Goal: Check status: Check status

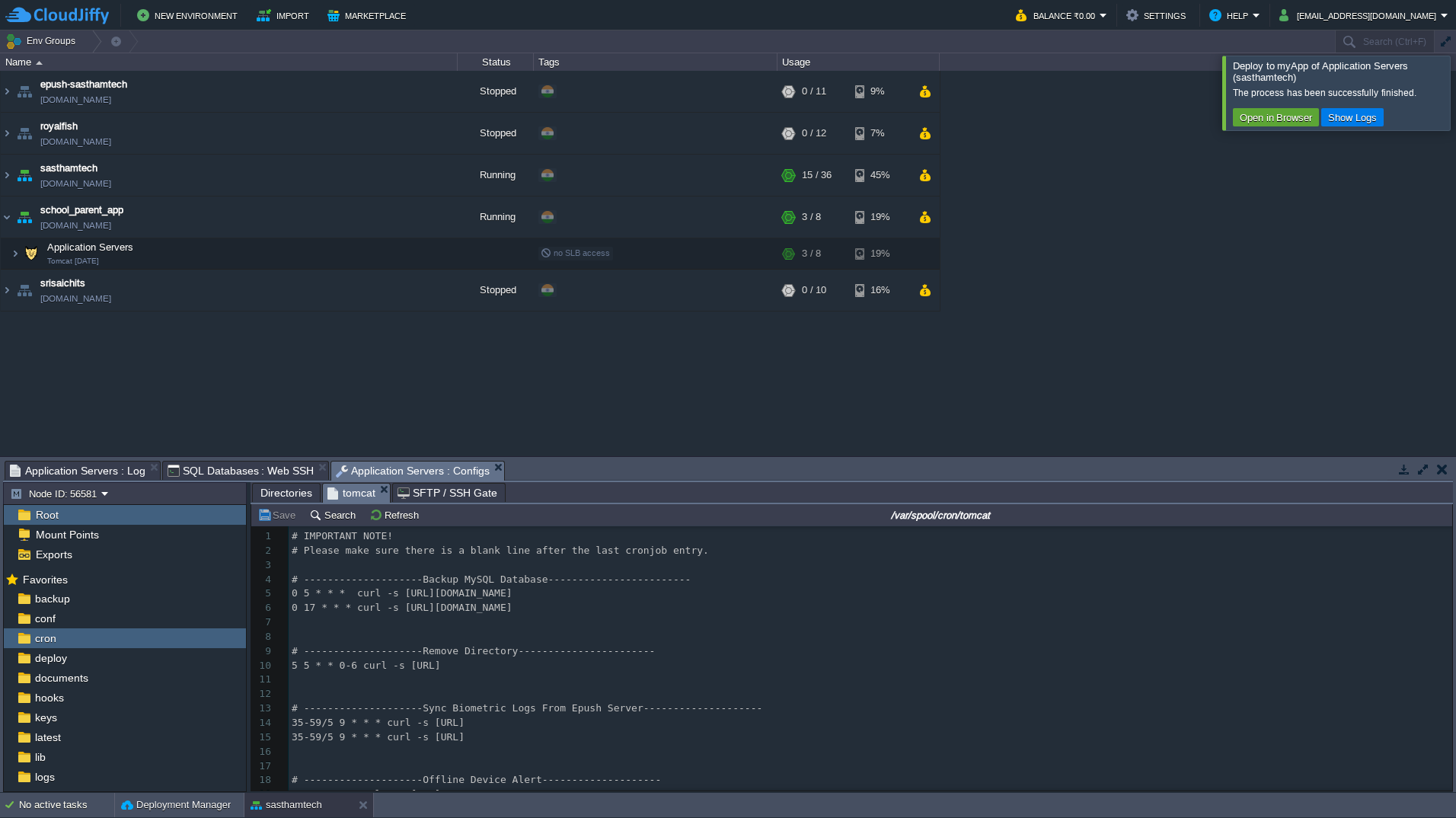
scroll to position [228, 0]
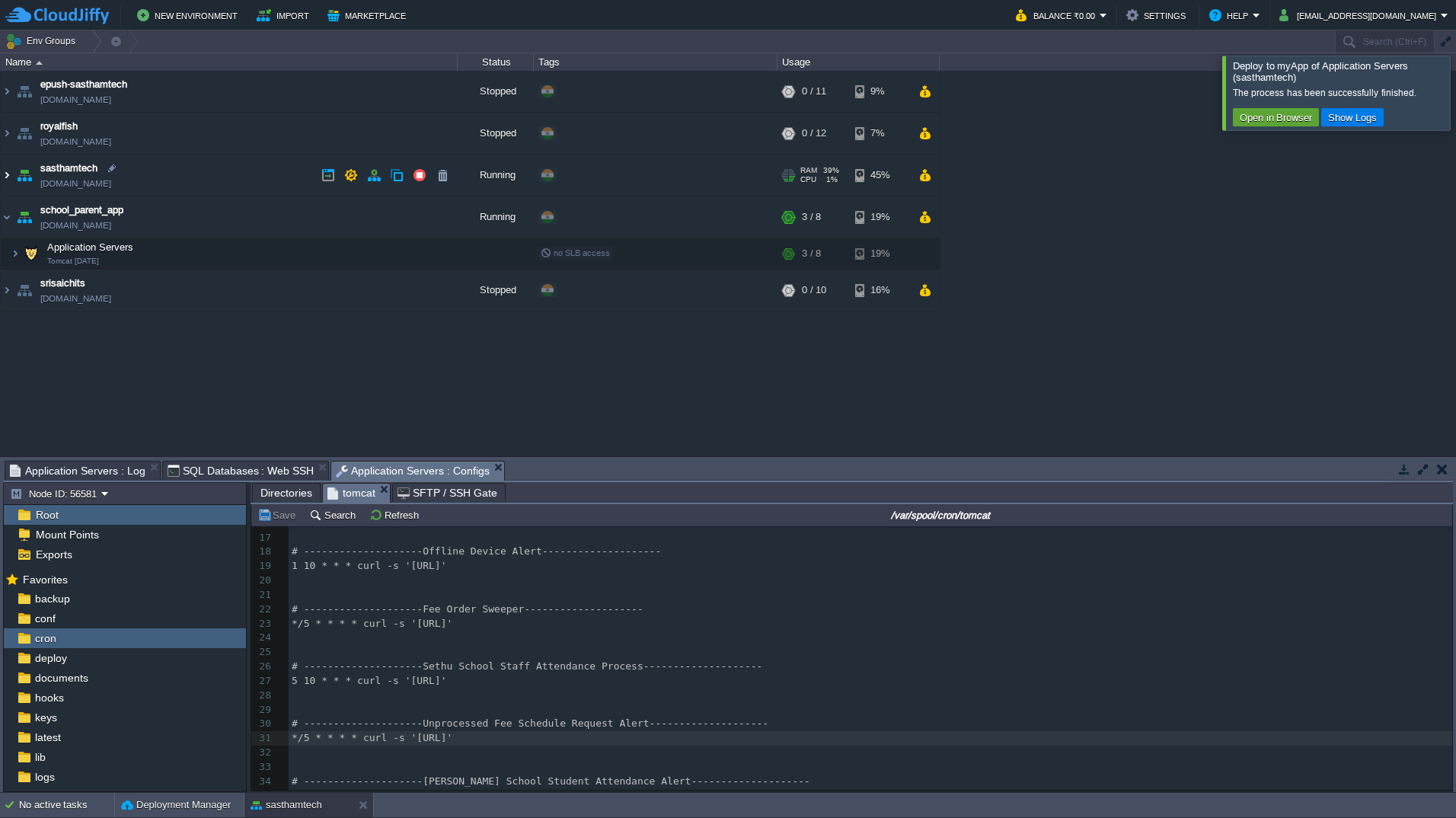
click at [9, 178] on img at bounding box center [7, 175] width 12 height 41
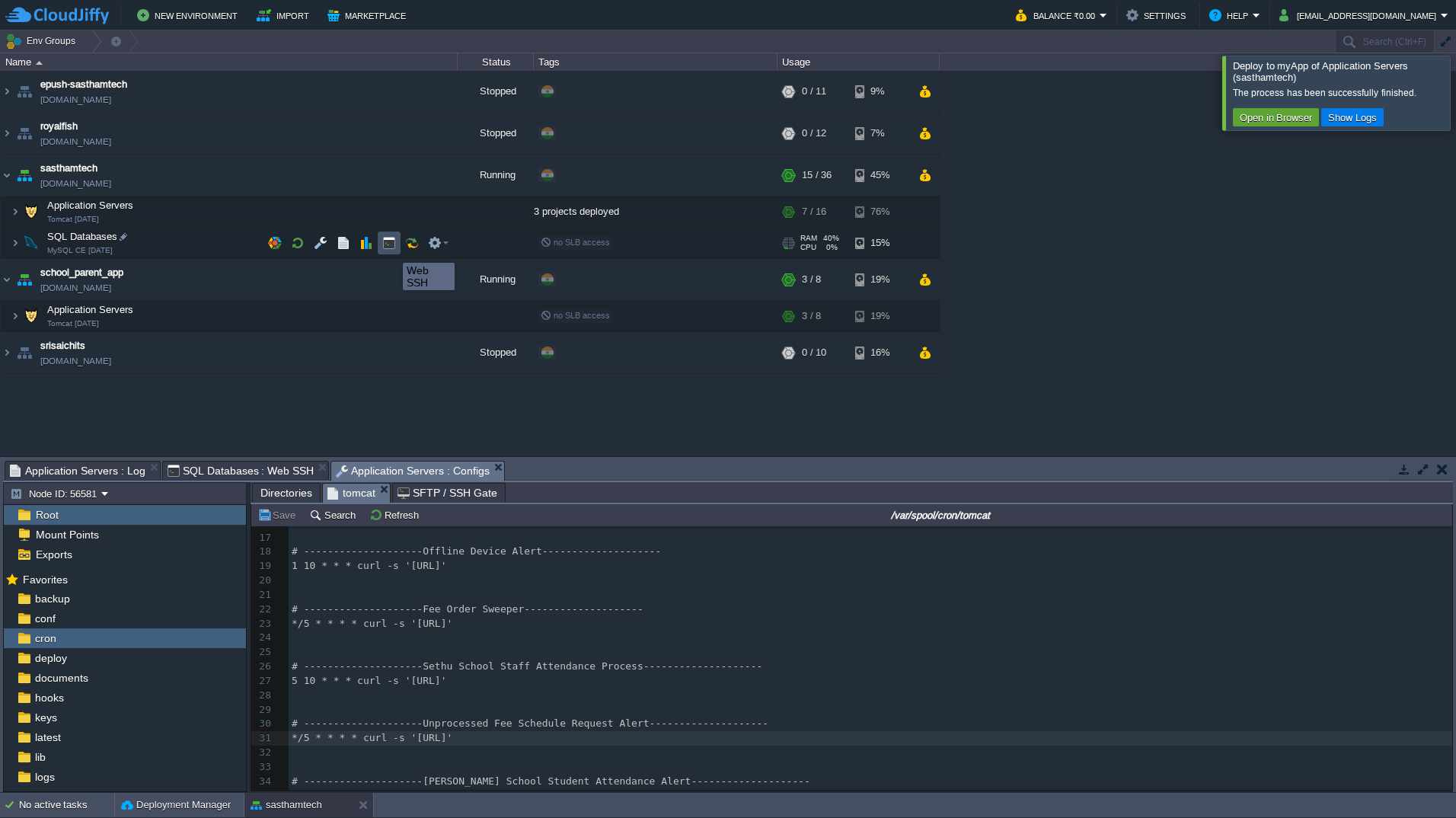
click at [392, 249] on button "button" at bounding box center [389, 243] width 14 height 14
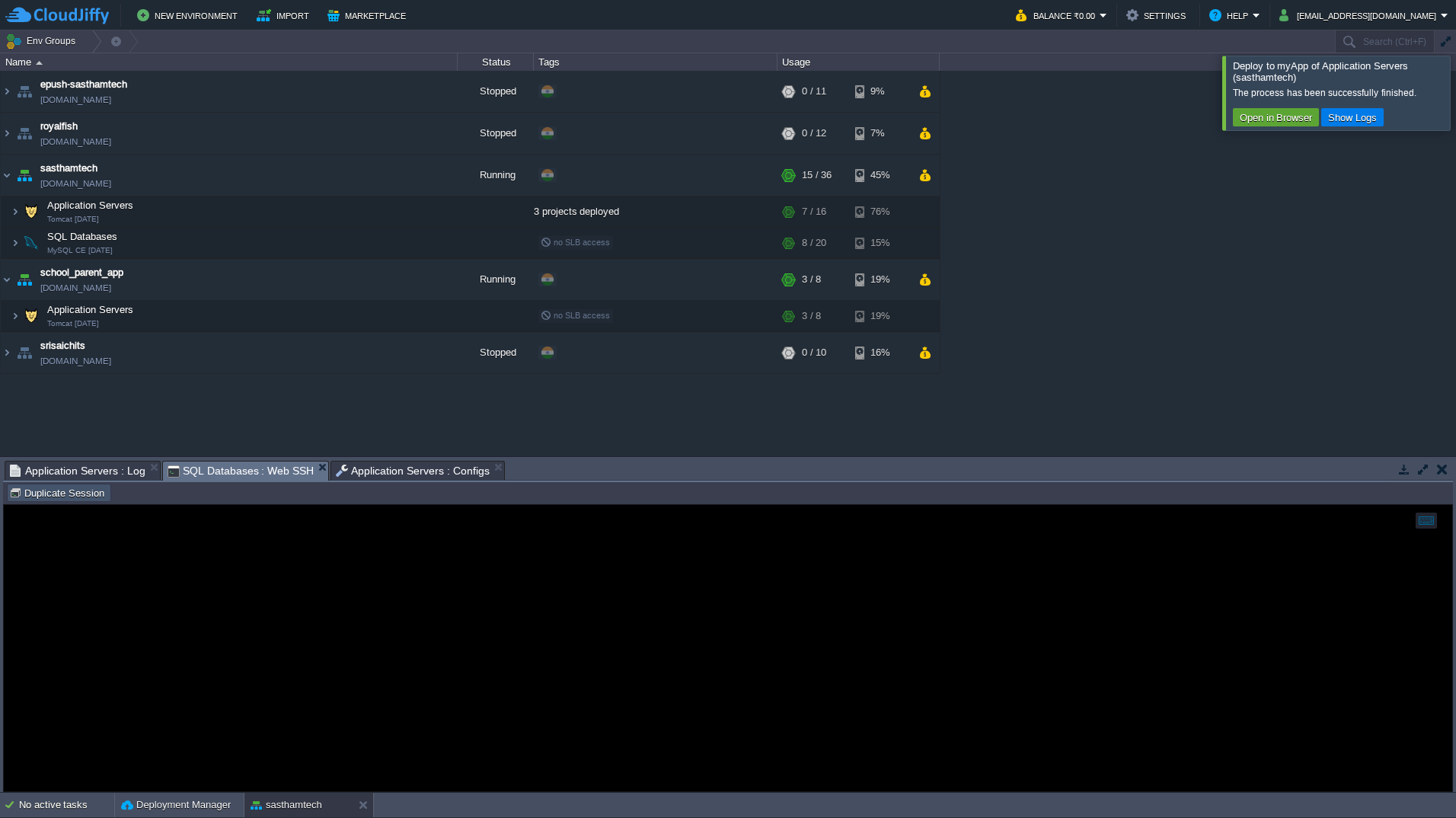
click at [73, 499] on button "Duplicate Session" at bounding box center [59, 492] width 100 height 14
click at [340, 712] on div at bounding box center [728, 648] width 1448 height 286
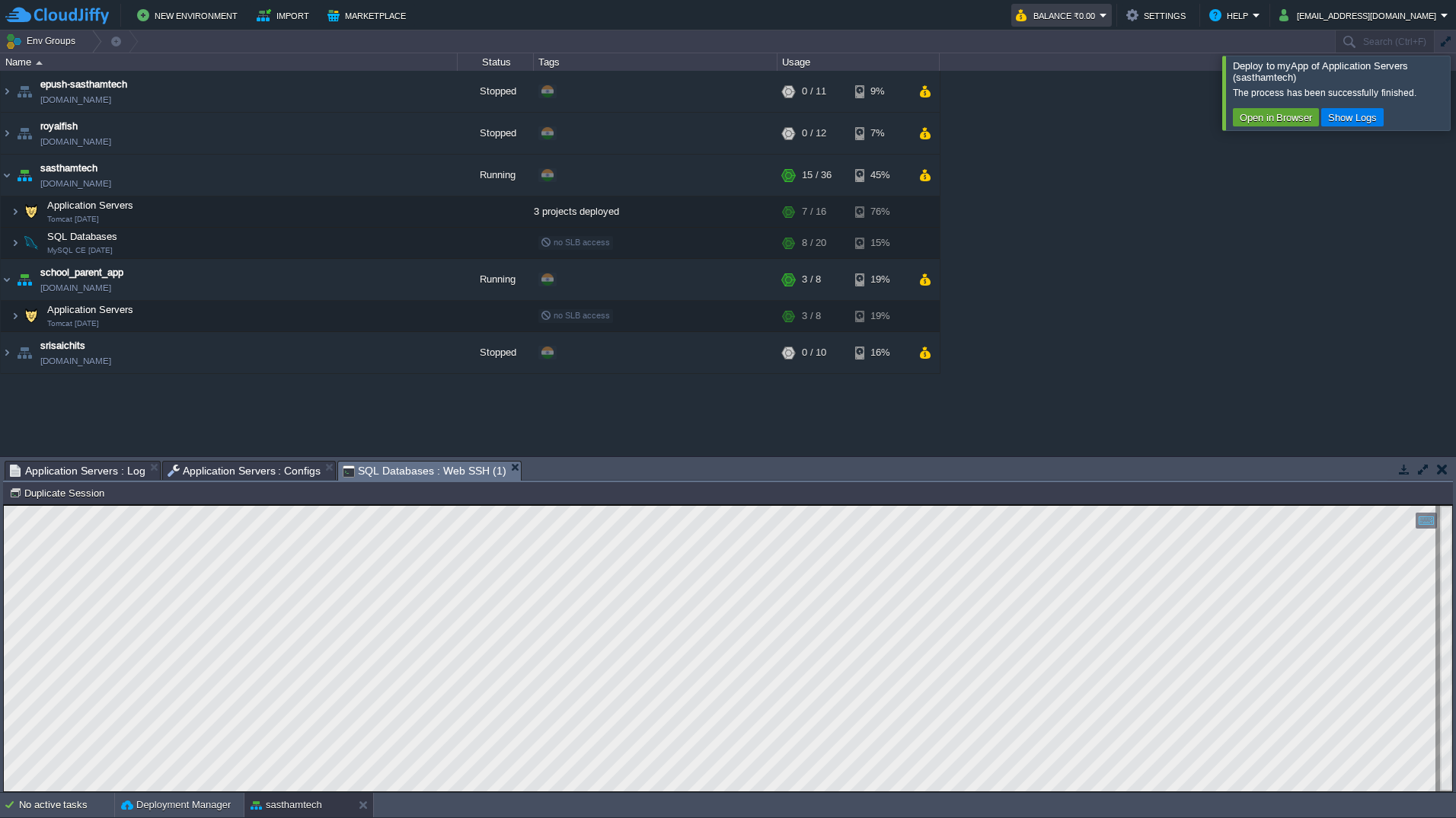
click at [1107, 17] on em "Balance ₹0.00" at bounding box center [1062, 15] width 91 height 19
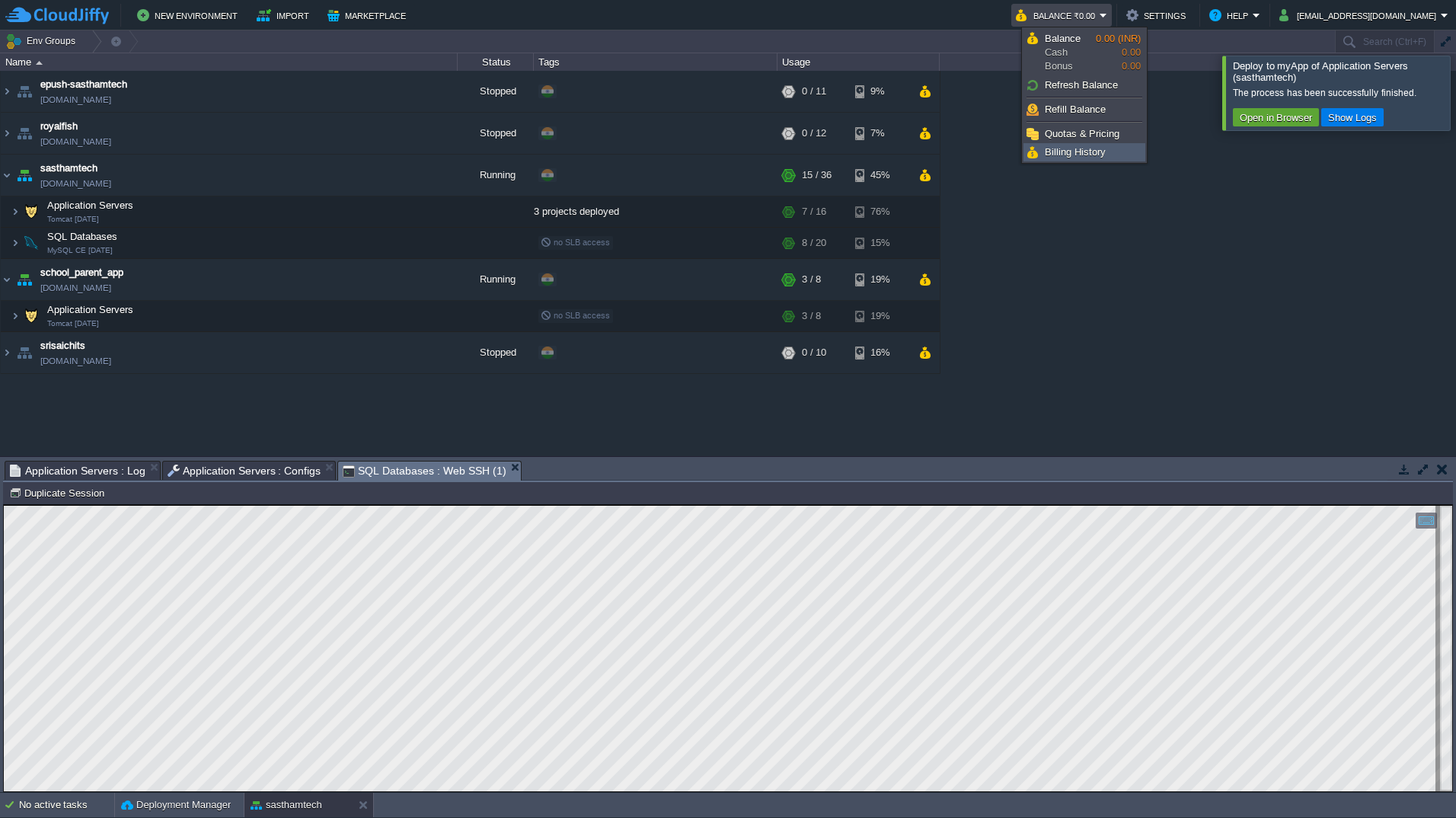
click at [1090, 157] on span "Billing History" at bounding box center [1075, 152] width 61 height 12
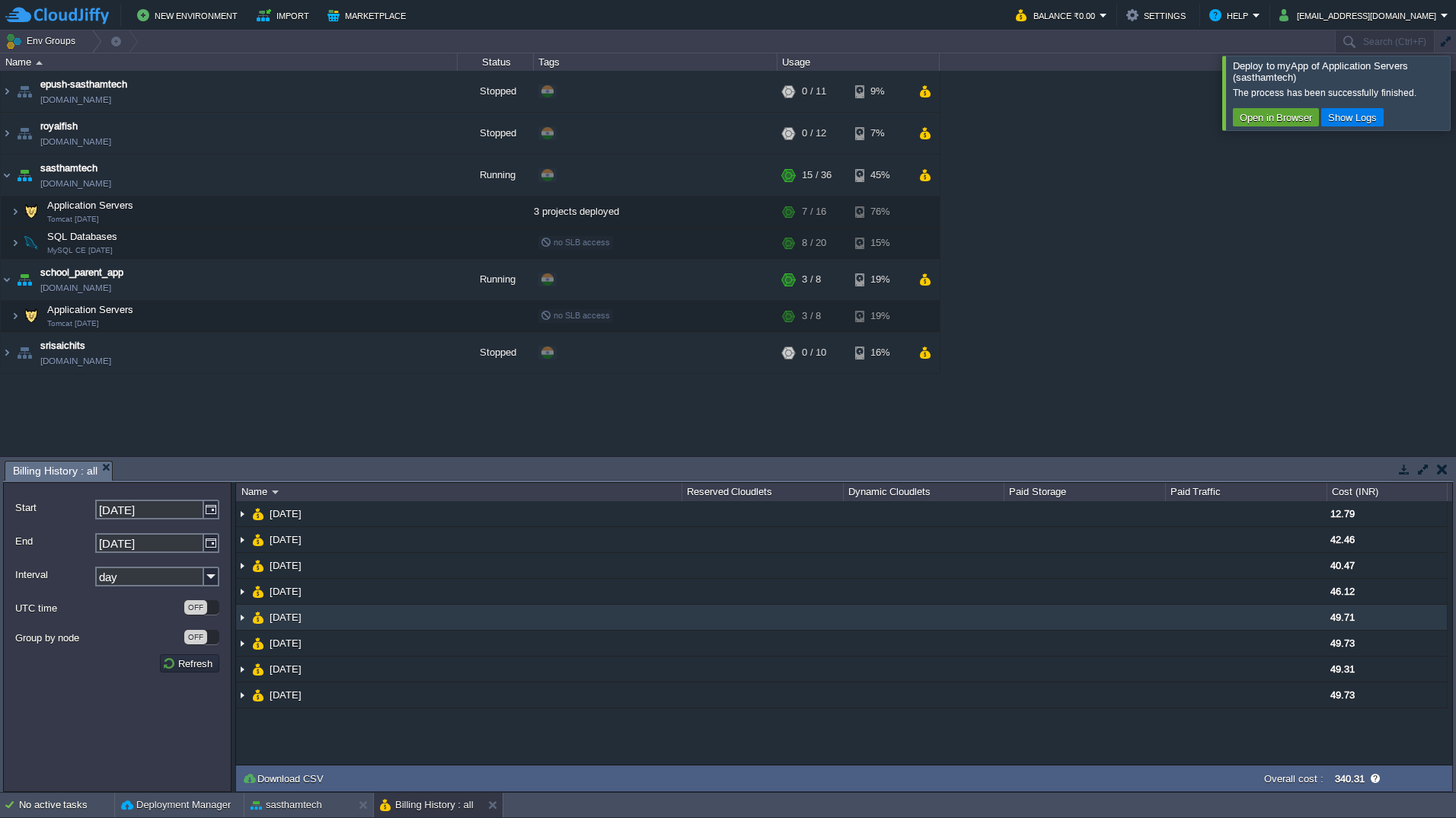
click at [240, 618] on img at bounding box center [242, 618] width 12 height 25
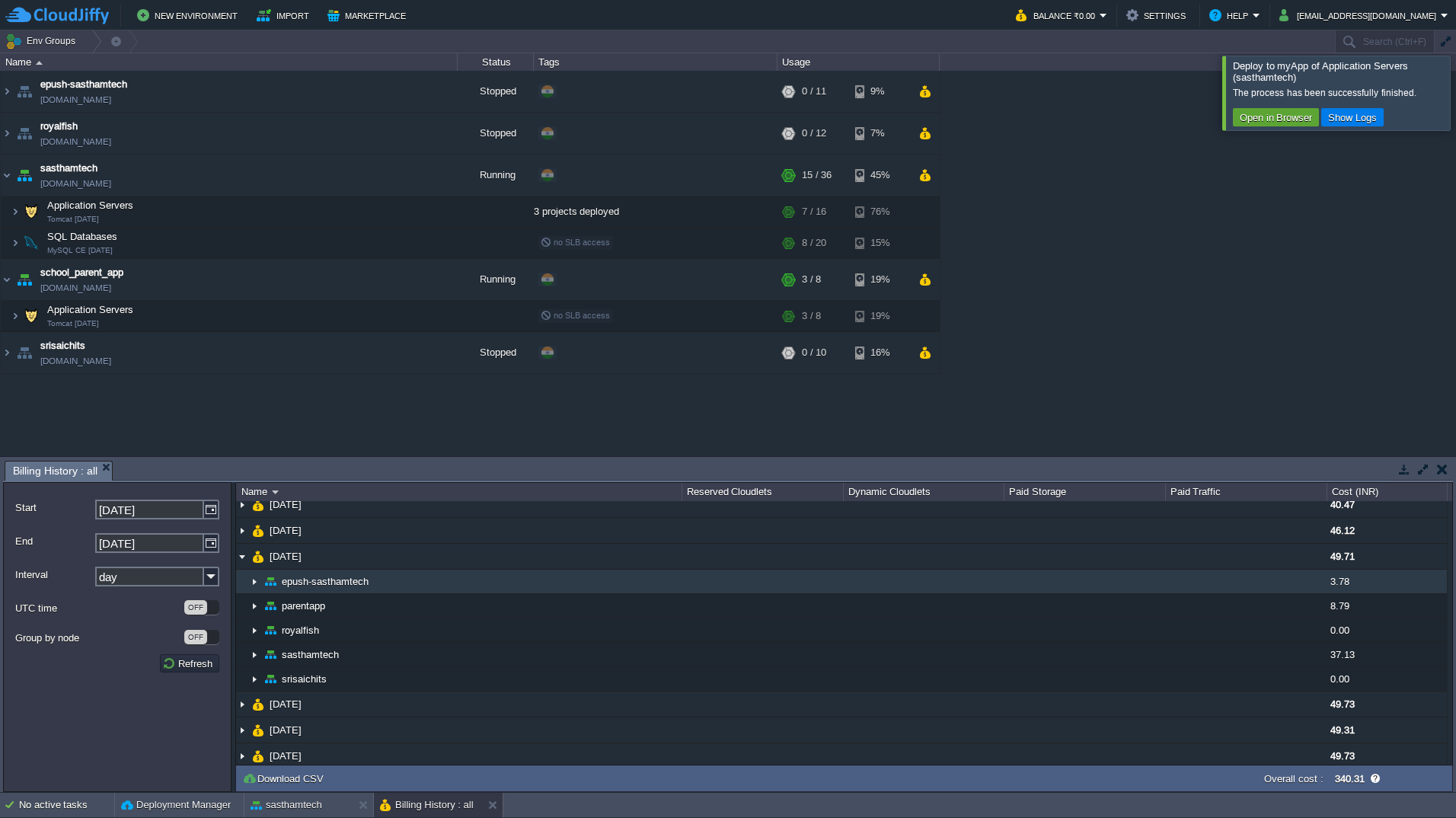
scroll to position [66, 0]
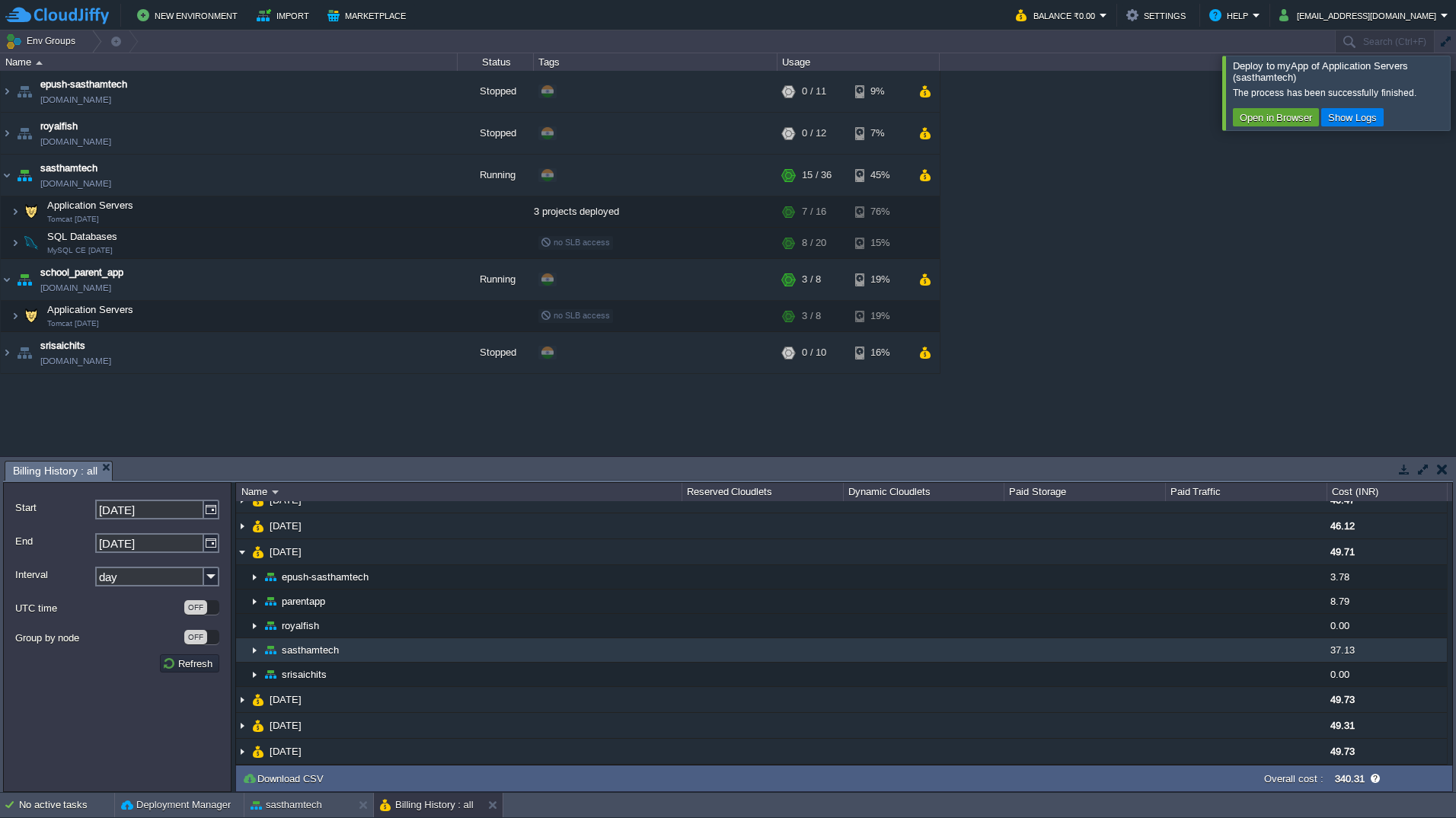
click at [255, 650] on img at bounding box center [254, 650] width 12 height 24
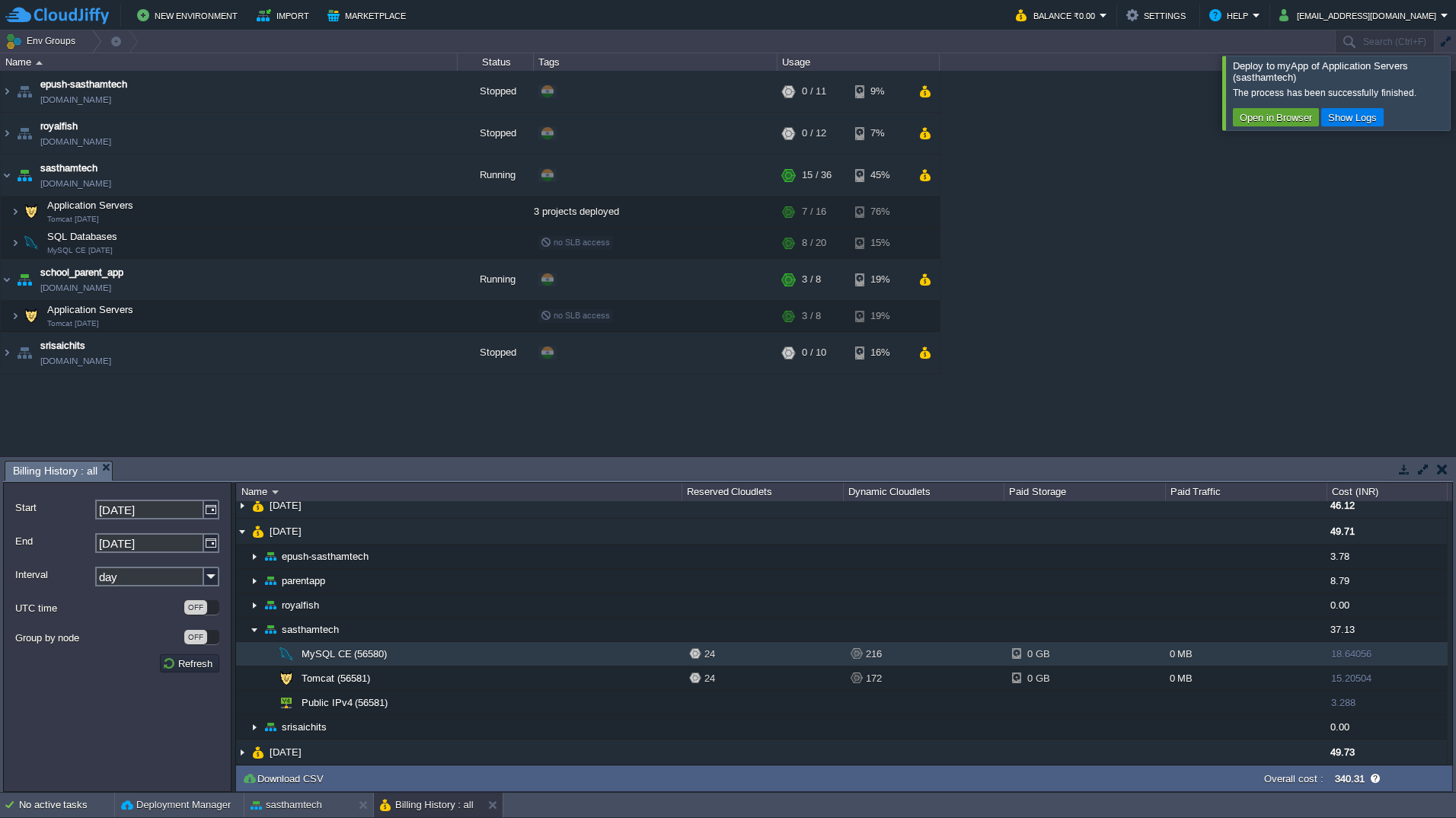
scroll to position [89, 0]
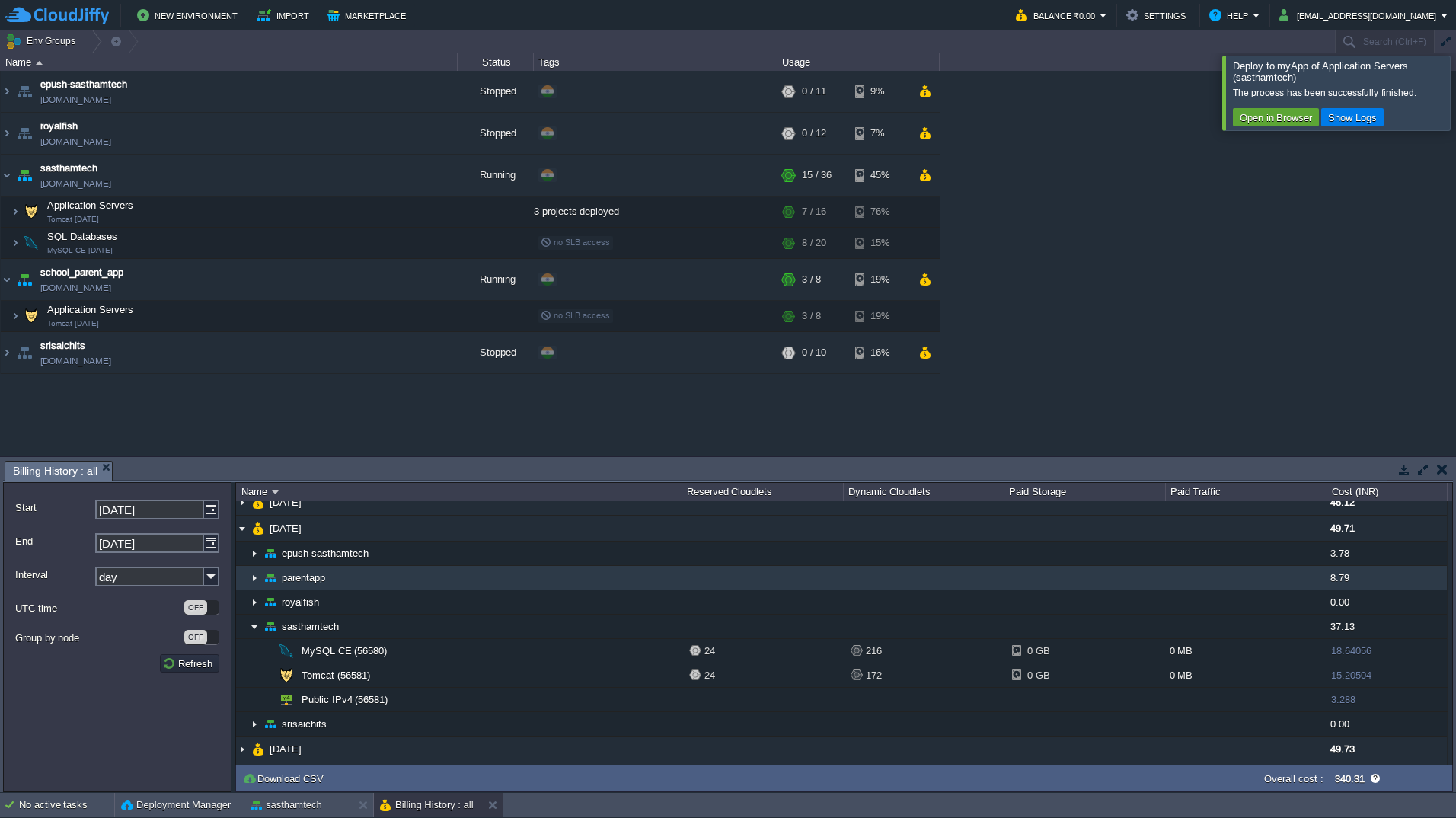
click at [255, 580] on img at bounding box center [254, 578] width 12 height 24
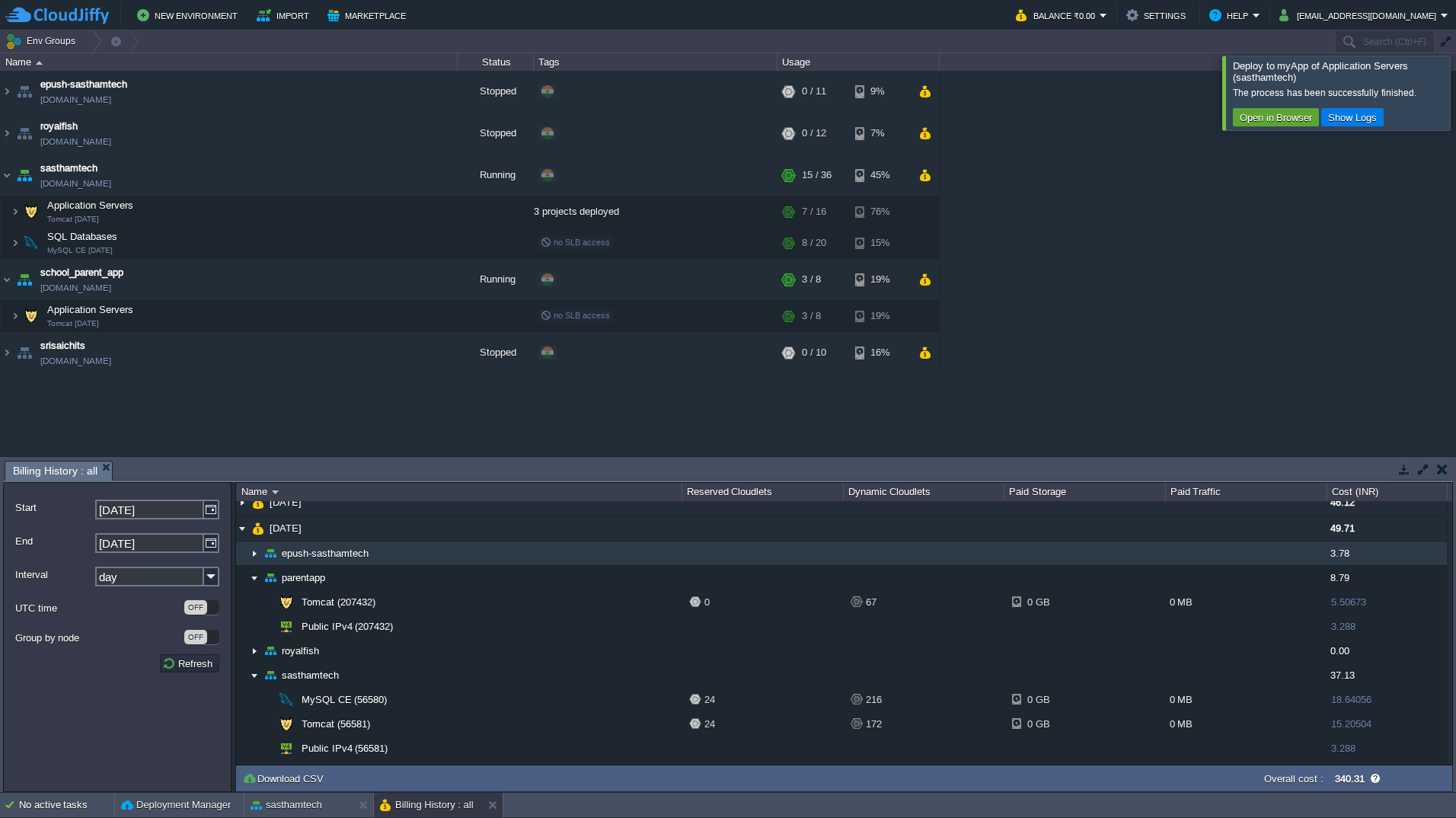
click at [255, 558] on img at bounding box center [254, 553] width 12 height 24
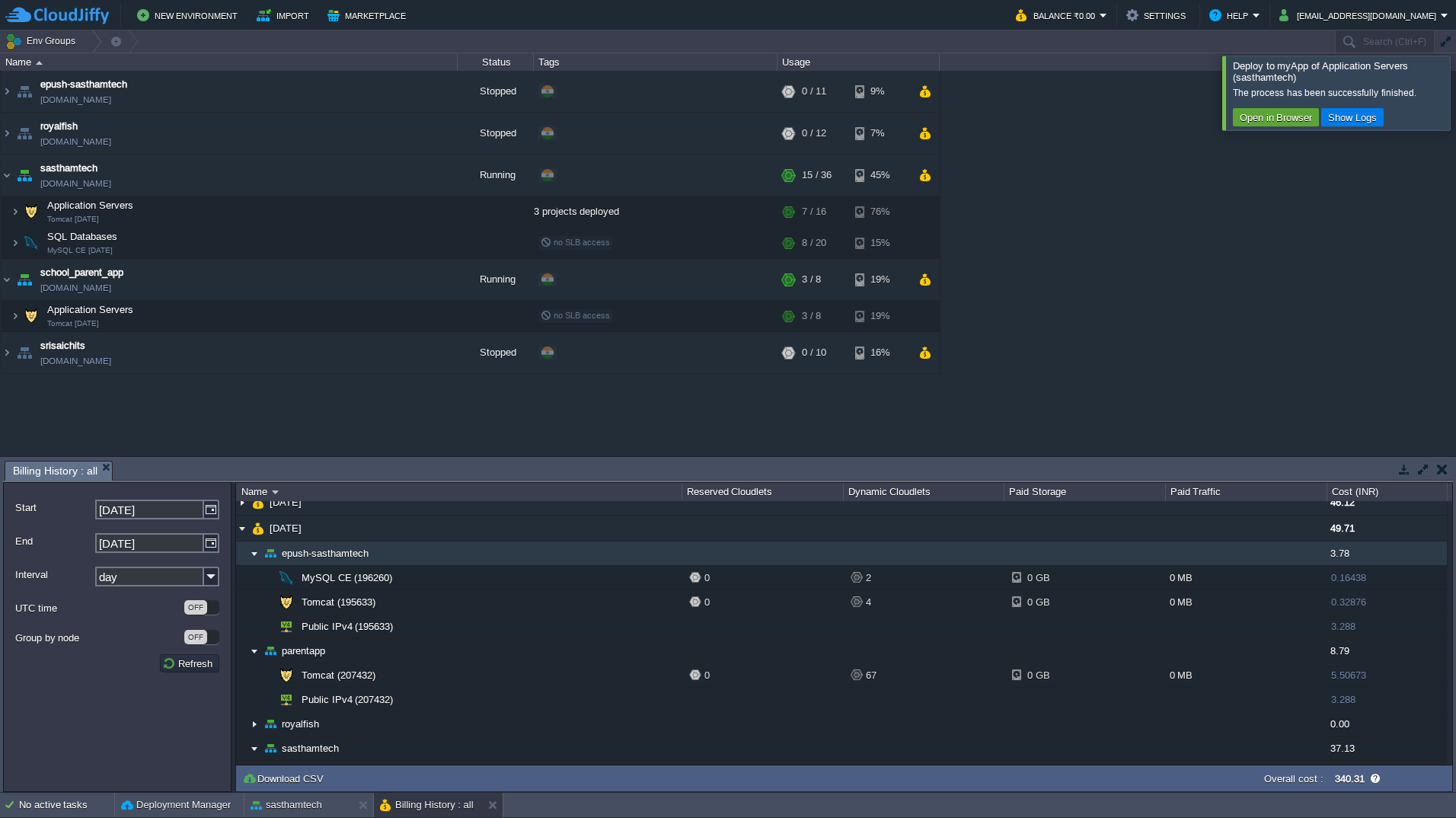
click at [255, 558] on img at bounding box center [254, 553] width 12 height 24
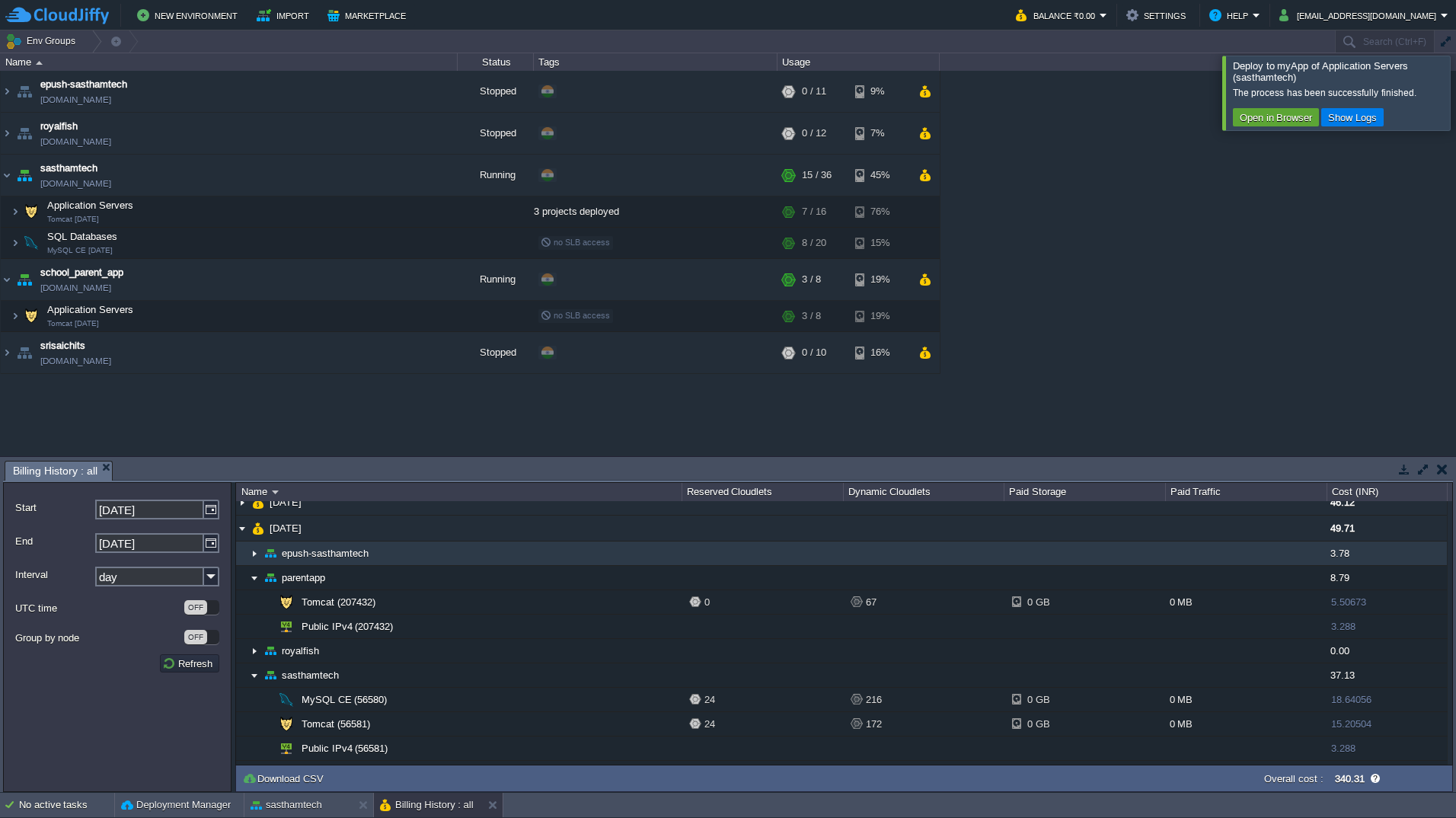
click at [255, 558] on img at bounding box center [254, 553] width 12 height 24
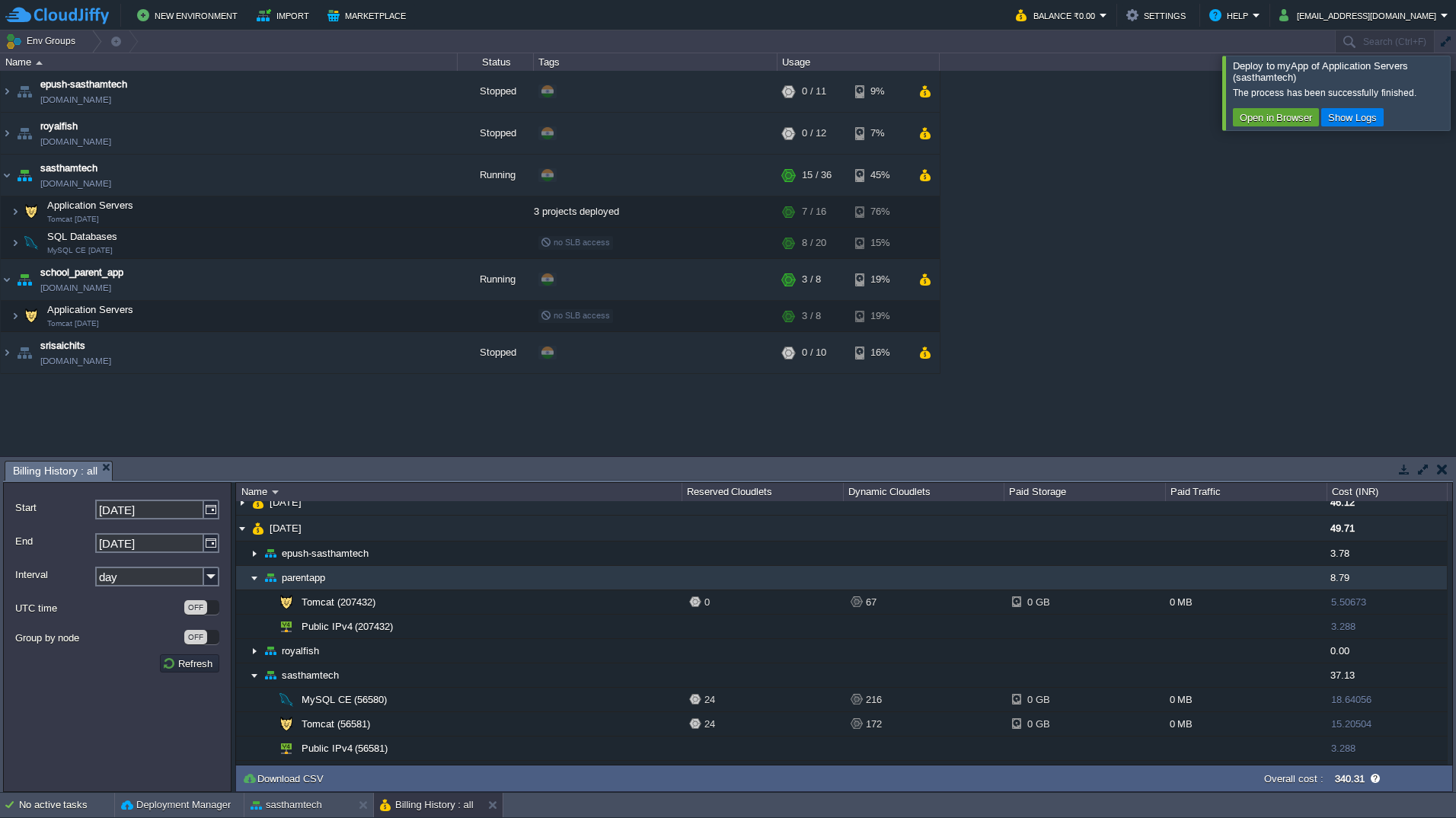
click at [252, 576] on img at bounding box center [254, 578] width 12 height 24
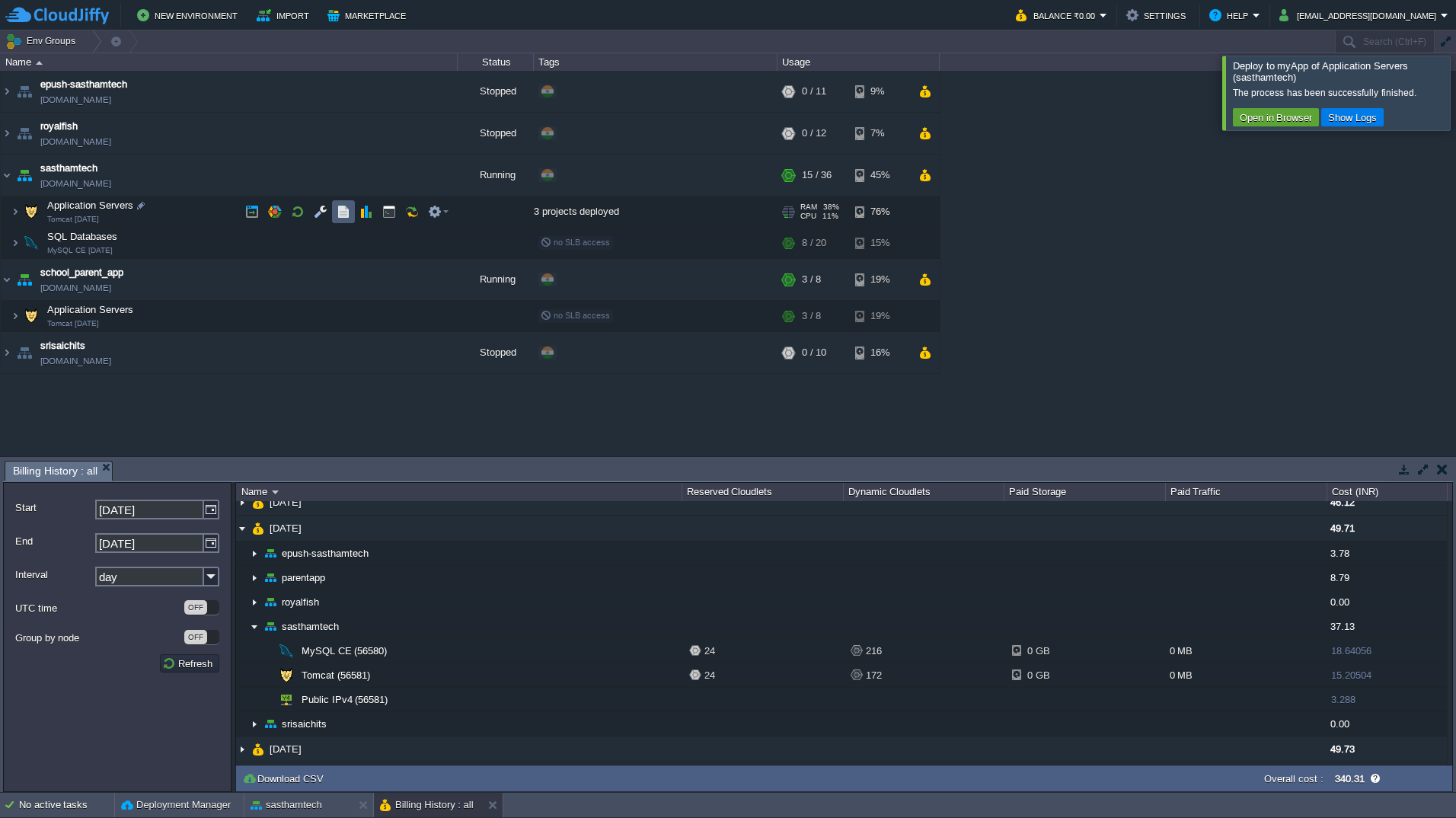
click at [335, 212] on td at bounding box center [343, 211] width 23 height 23
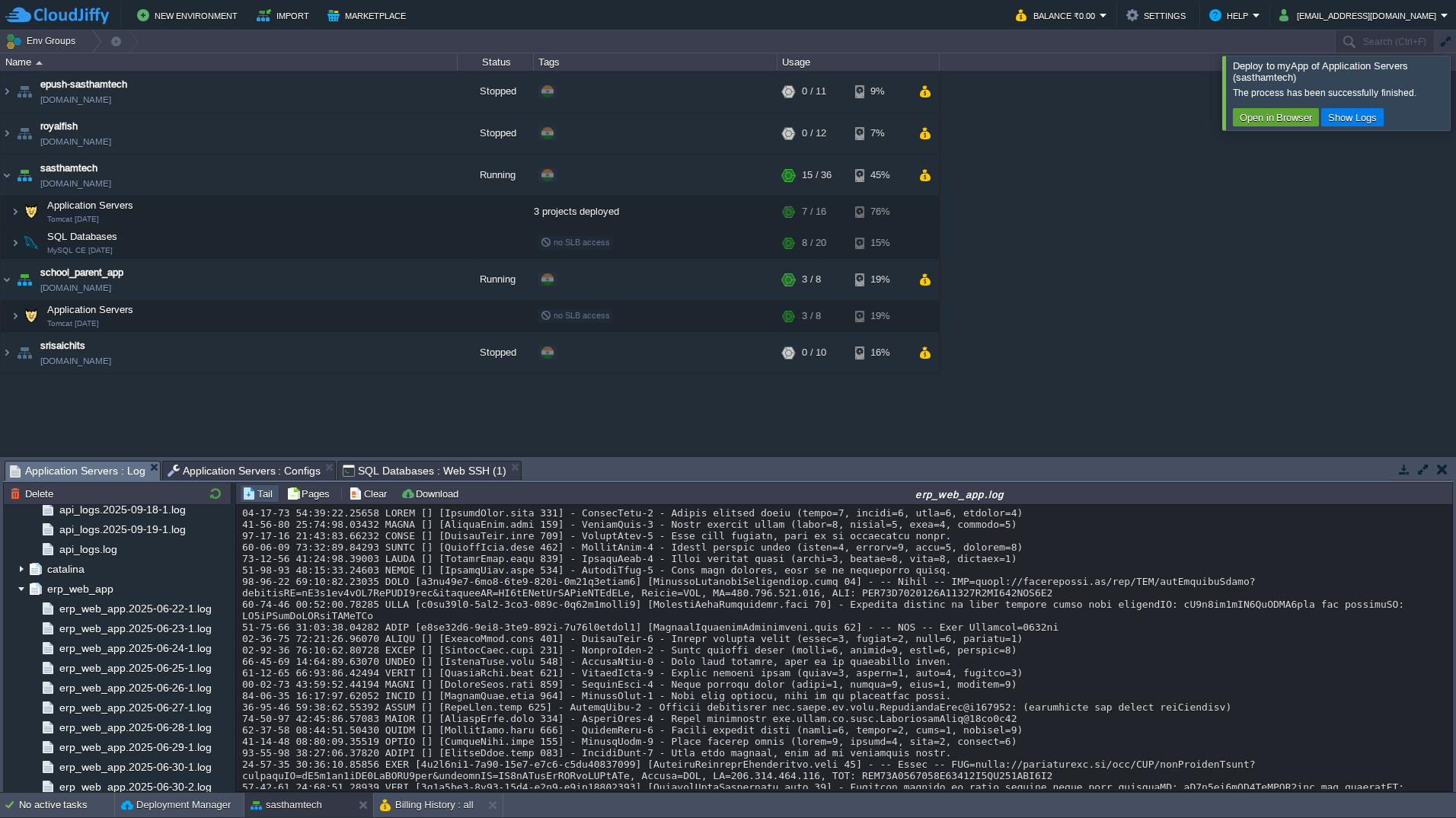
scroll to position [1791, 0]
click at [149, 552] on div "api_logs.log" at bounding box center [118, 545] width 228 height 19
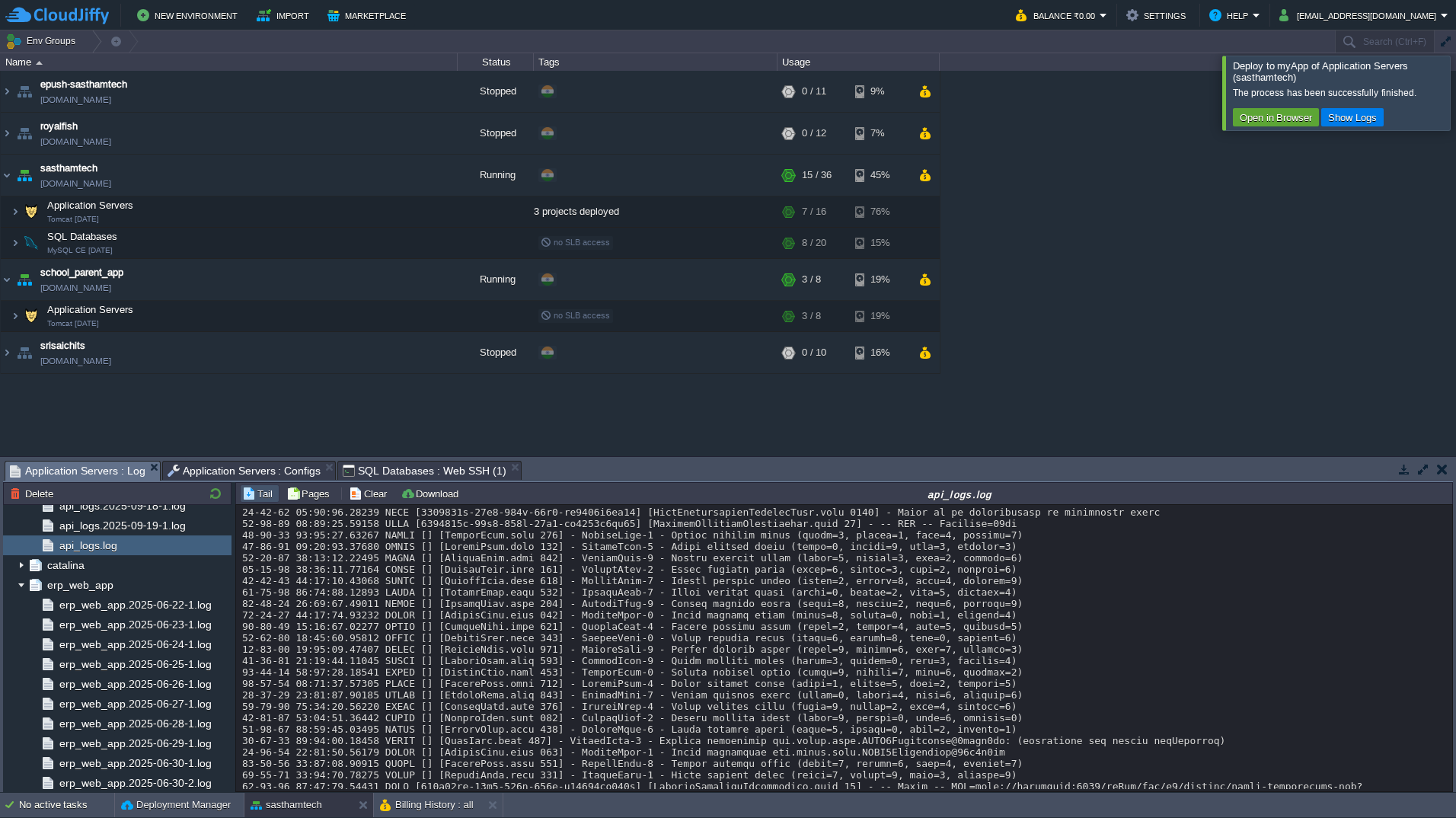
scroll to position [15647, 0]
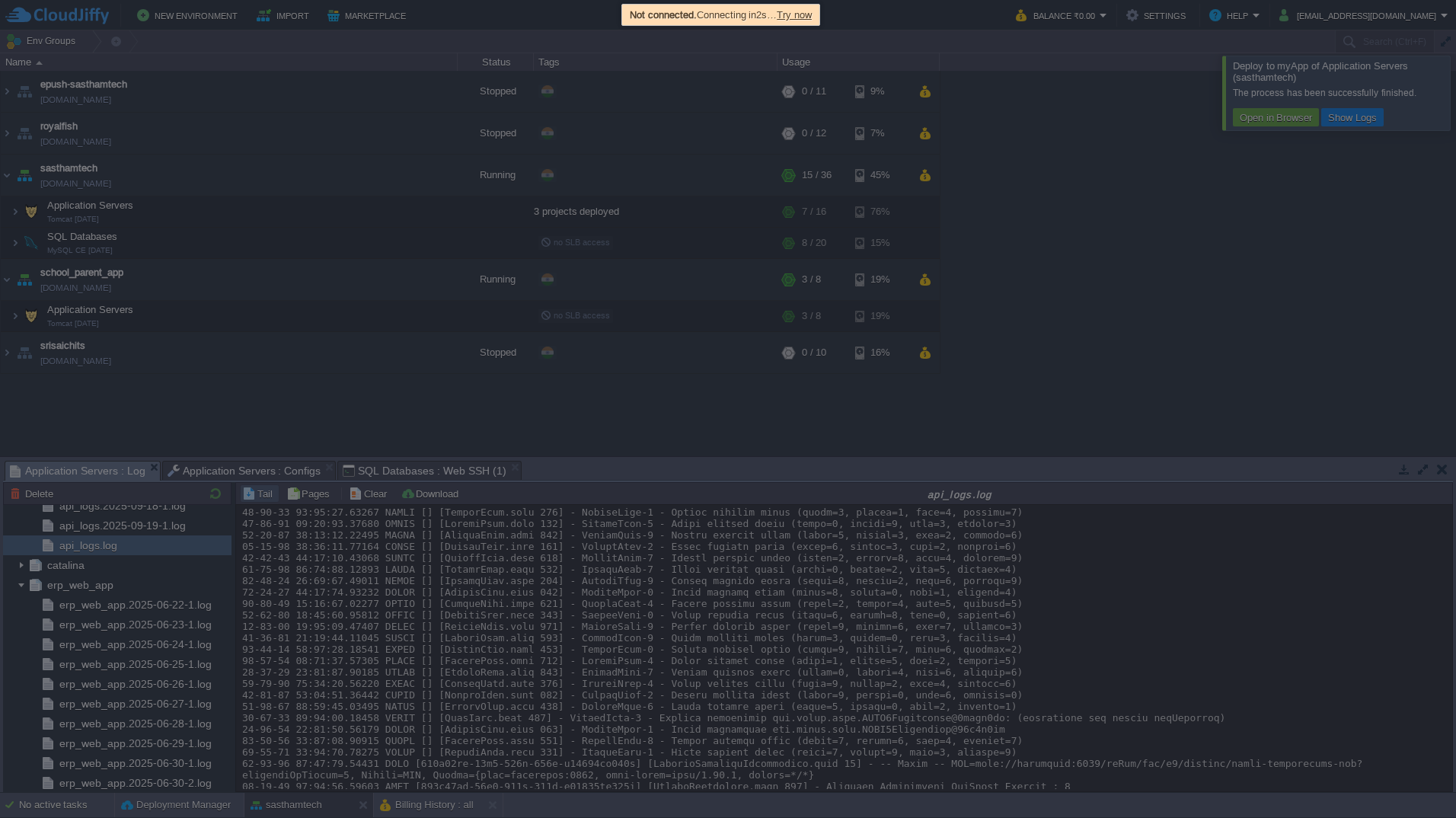
click at [811, 14] on span "Try now" at bounding box center [794, 15] width 35 height 12
click at [817, 12] on span "Try now" at bounding box center [799, 15] width 35 height 12
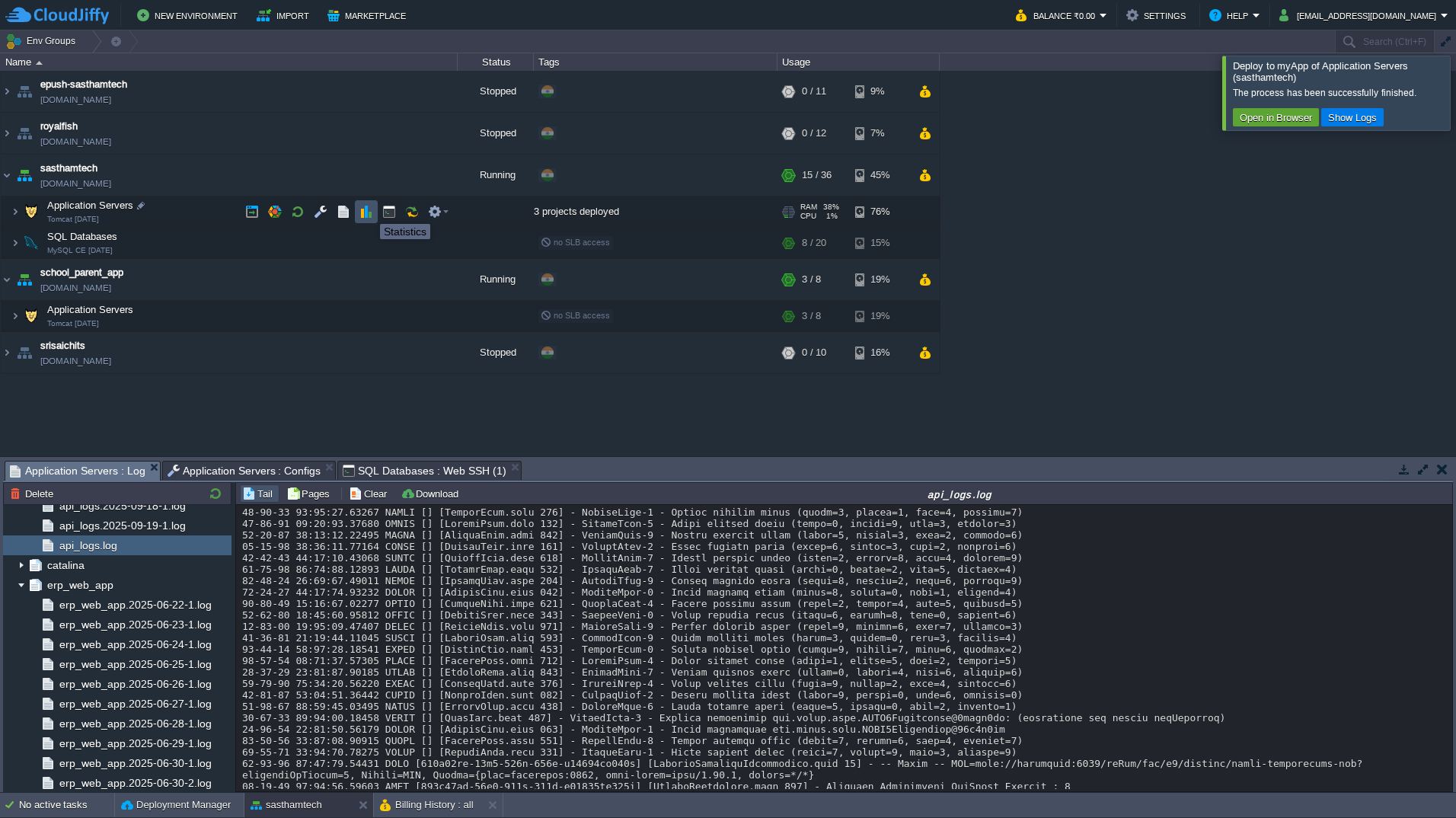
click at [369, 210] on button "button" at bounding box center [366, 211] width 14 height 14
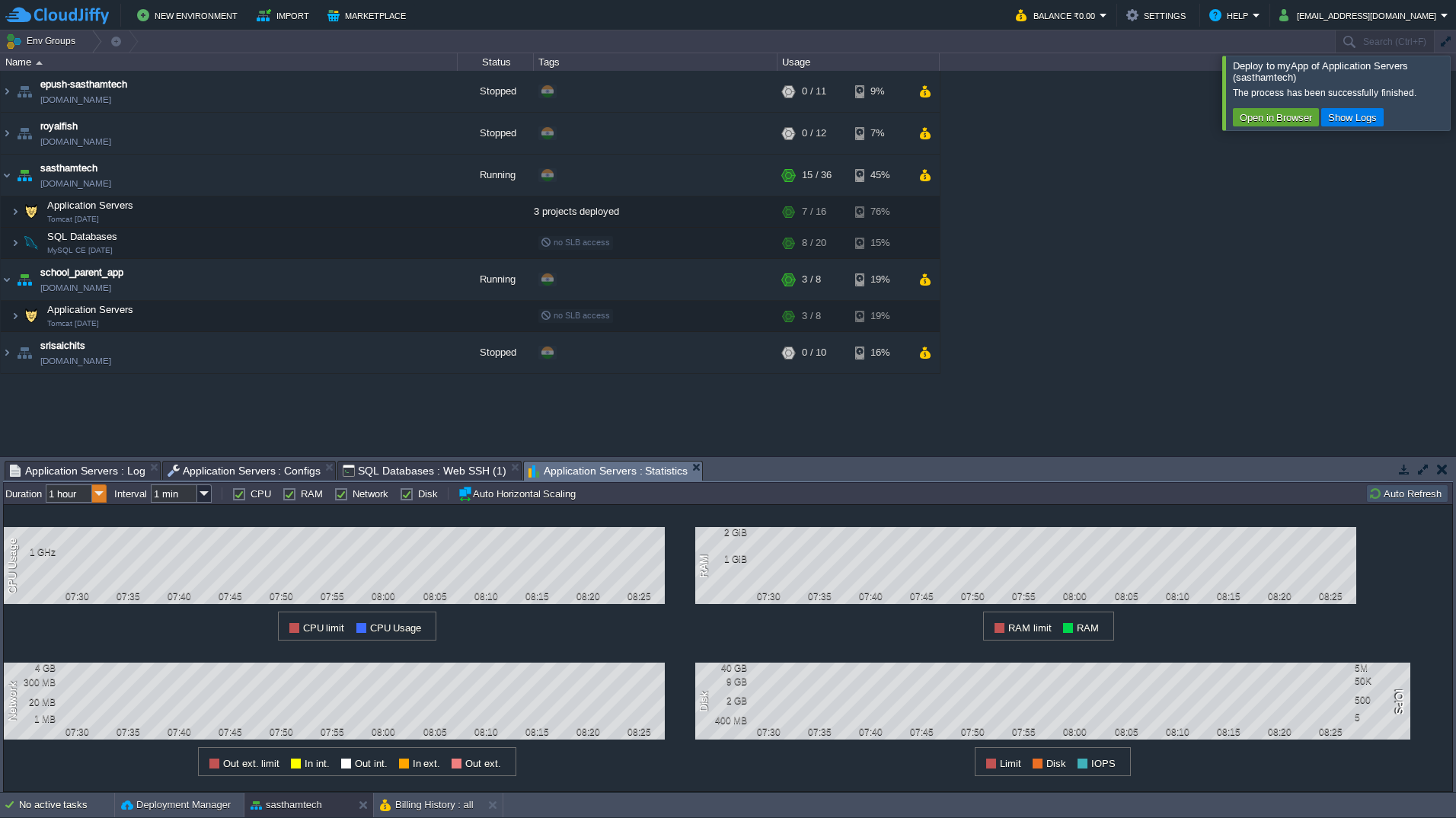
click at [102, 491] on img at bounding box center [99, 493] width 14 height 19
drag, startPoint x: 102, startPoint y: 491, endPoint x: 82, endPoint y: 532, distance: 45.6
click at [82, 532] on div "6 hours" at bounding box center [77, 533] width 58 height 19
type input "6 hours"
type input "1 hour"
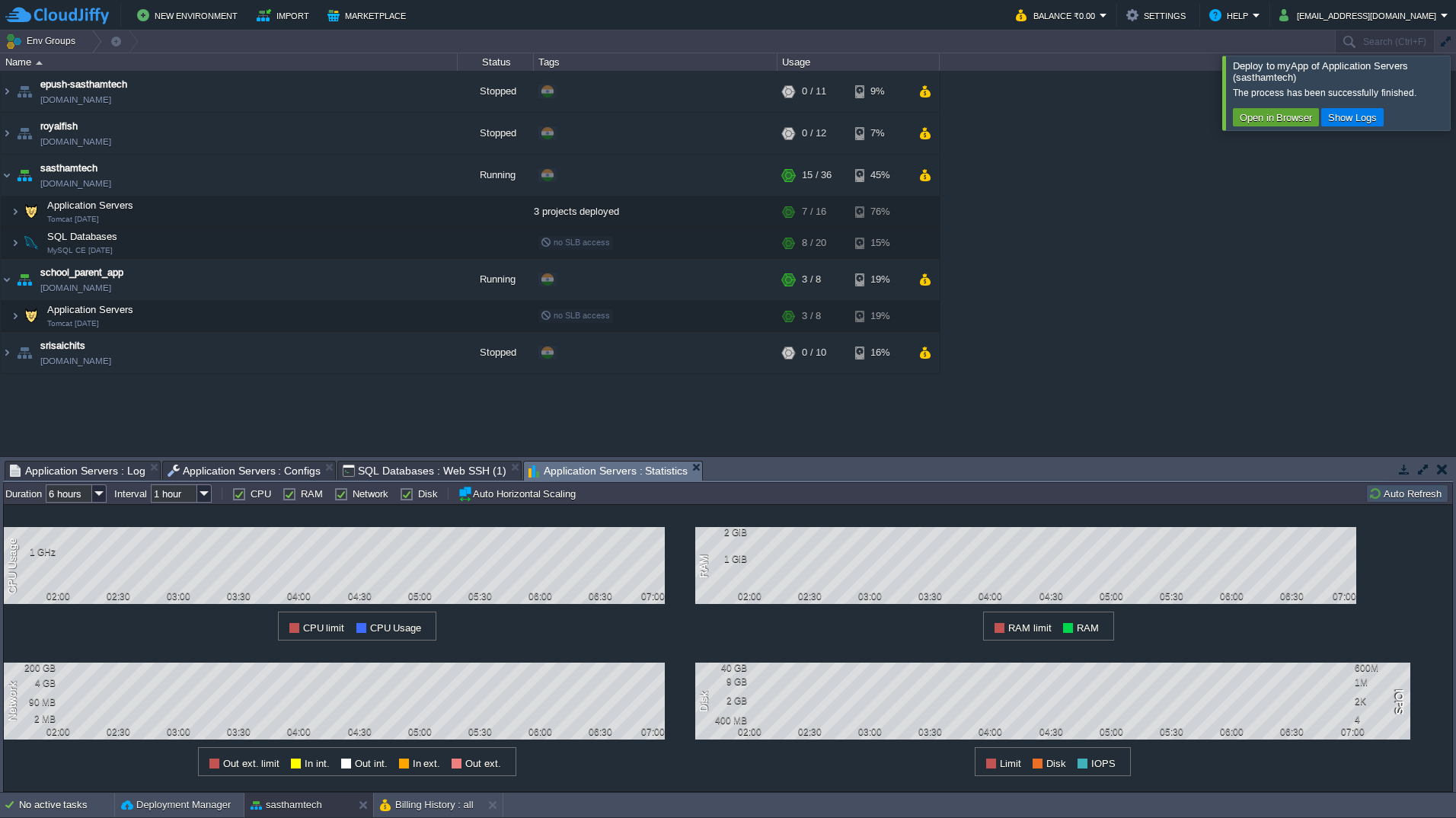
click at [297, 764] on div at bounding box center [296, 763] width 10 height 10
drag, startPoint x: 297, startPoint y: 764, endPoint x: 360, endPoint y: 766, distance: 63.0
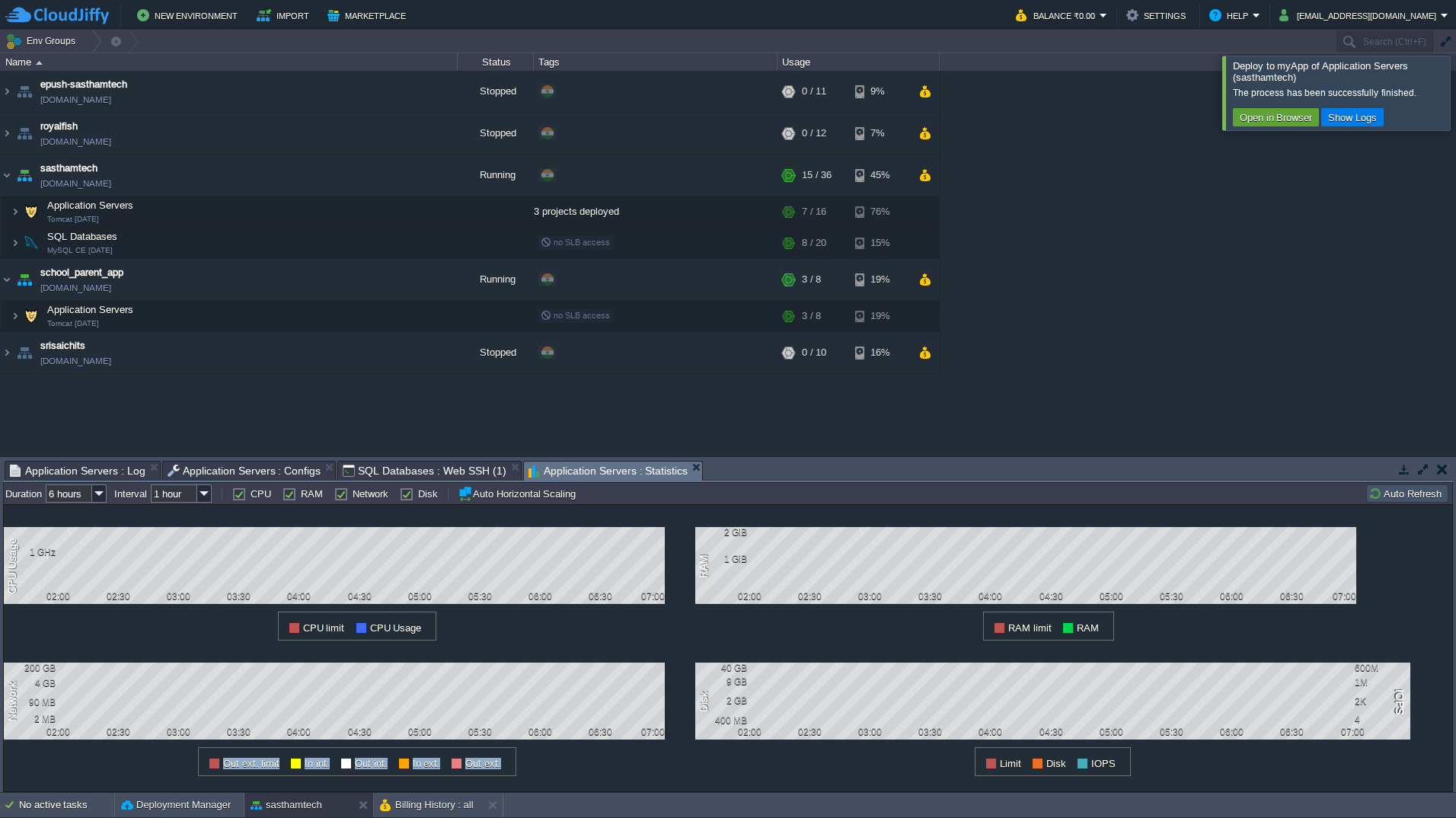
click at [360, 766] on span "Out int." at bounding box center [371, 764] width 33 height 12
click at [364, 239] on button "button" at bounding box center [366, 243] width 14 height 14
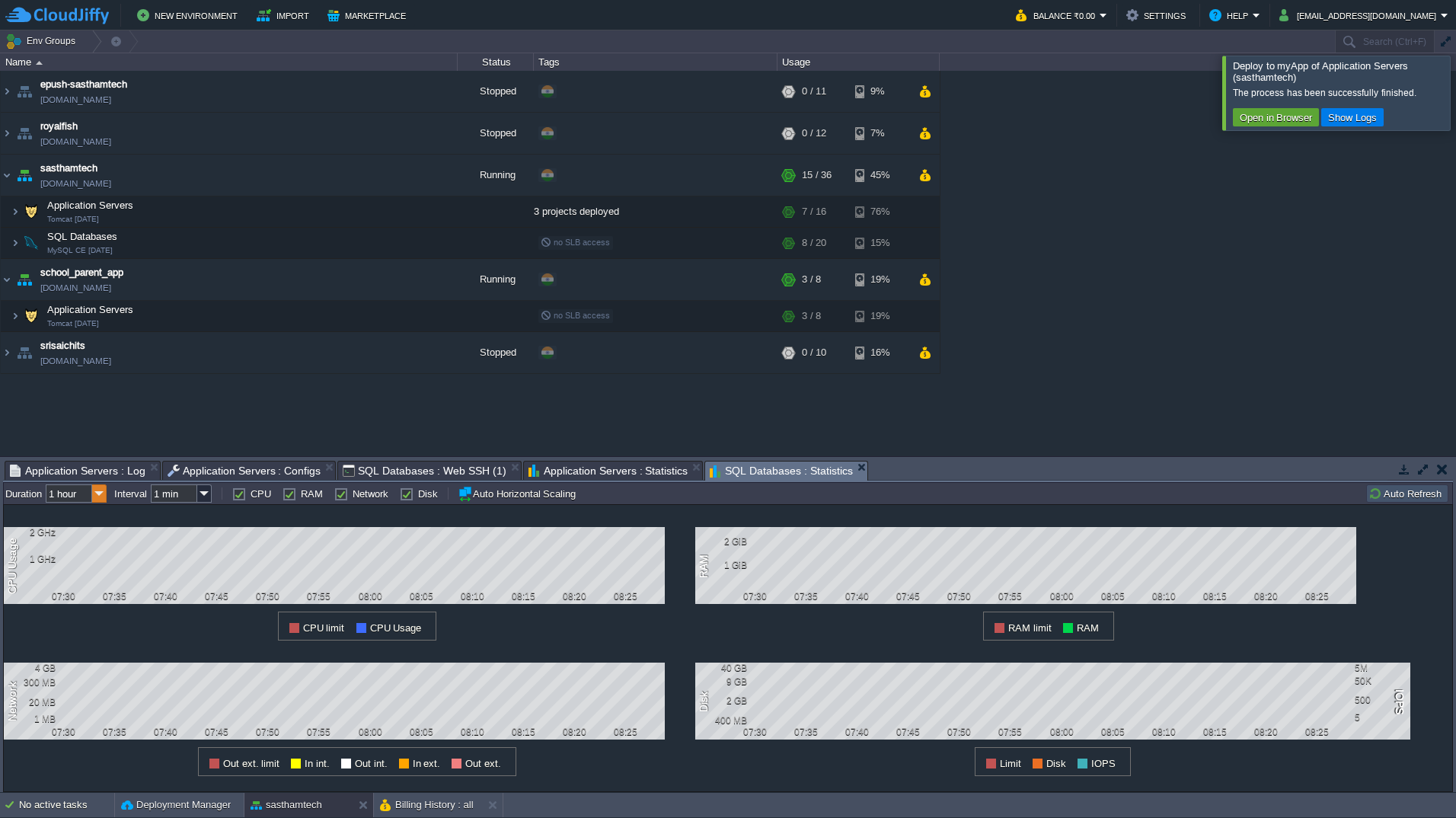
click at [97, 487] on img at bounding box center [99, 493] width 14 height 19
drag, startPoint x: 97, startPoint y: 487, endPoint x: 79, endPoint y: 536, distance: 52.2
click at [79, 536] on div "6 hours" at bounding box center [77, 533] width 58 height 19
type input "6 hours"
type input "1 hour"
